Goal: Task Accomplishment & Management: Use online tool/utility

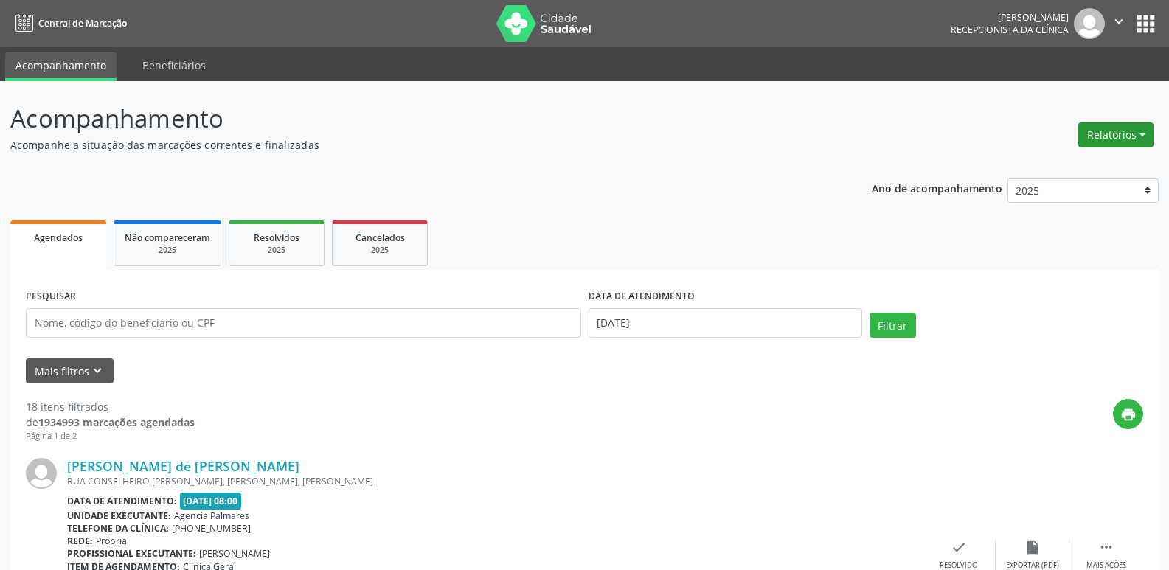
click at [1118, 131] on button "Relatórios" at bounding box center [1116, 134] width 75 height 25
click at [1070, 161] on link "Agendamentos" at bounding box center [1075, 166] width 159 height 21
select select "9"
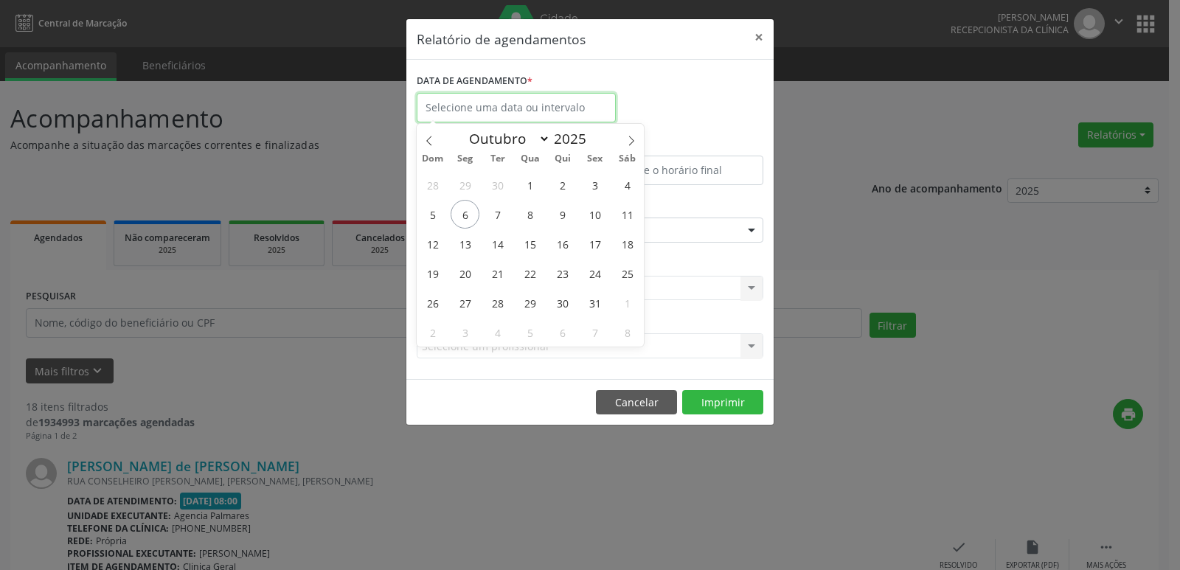
click at [478, 100] on input "text" at bounding box center [516, 108] width 199 height 30
click at [495, 215] on span "7" at bounding box center [497, 214] width 29 height 29
type input "[DATE]"
click at [495, 215] on span "7" at bounding box center [497, 214] width 29 height 29
click at [495, 215] on div "ESPECIALIDADE Seleciona uma especialidade Todas as especialidades Alergologia A…" at bounding box center [590, 224] width 354 height 58
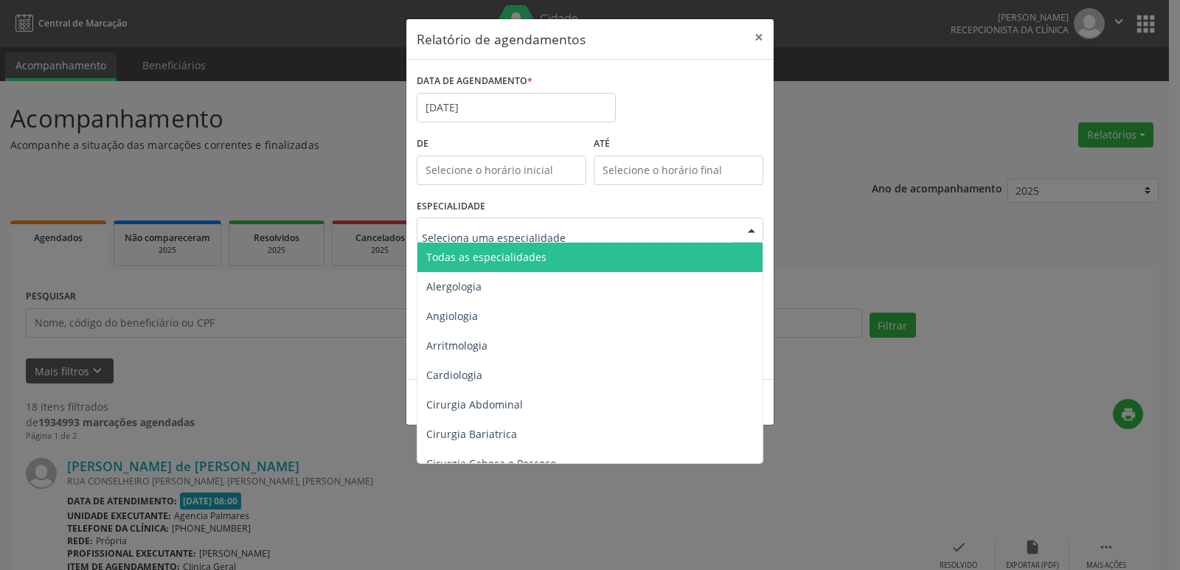
click at [525, 253] on span "Todas as especialidades" at bounding box center [486, 257] width 120 height 14
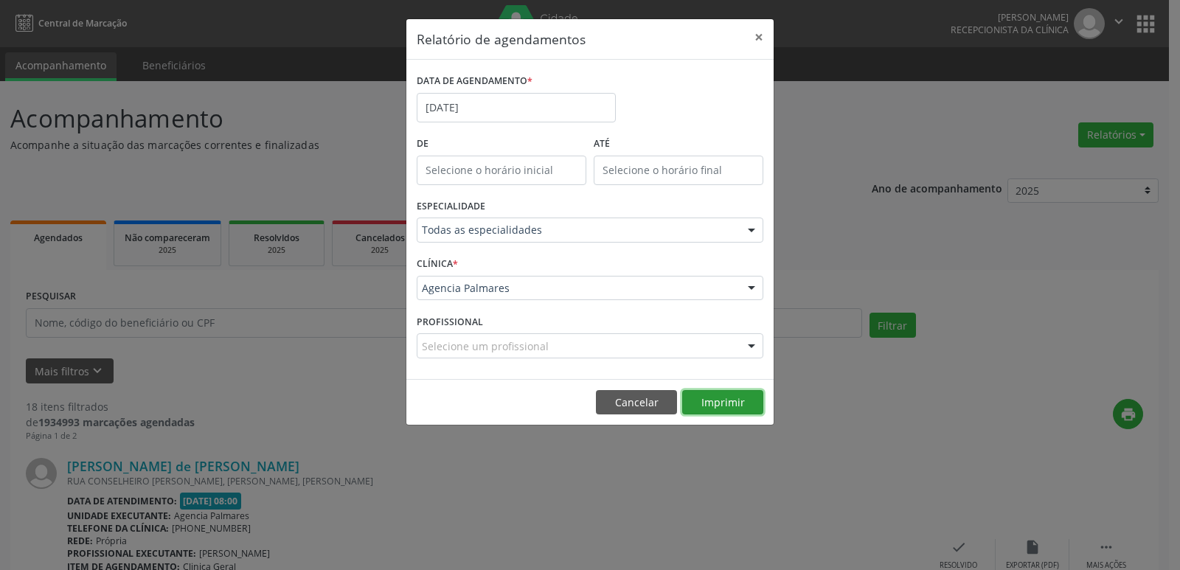
click at [716, 403] on button "Imprimir" at bounding box center [722, 402] width 81 height 25
